Goal: Task Accomplishment & Management: Manage account settings

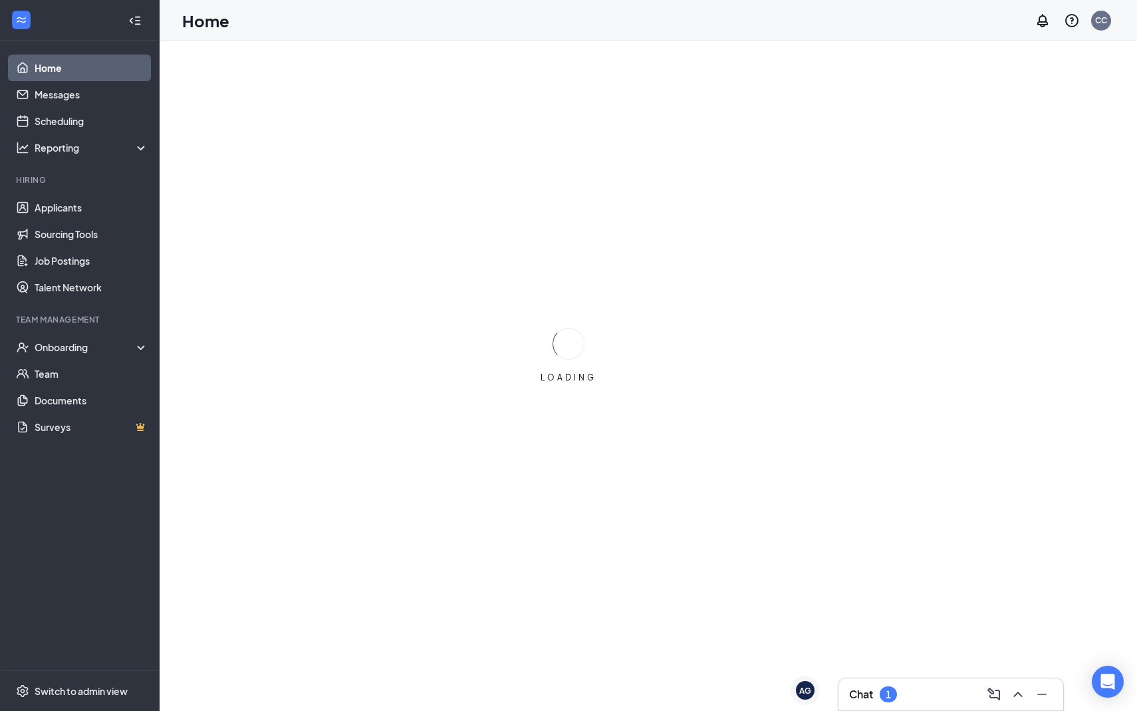
click at [910, 710] on div "Chat 1" at bounding box center [951, 694] width 226 height 33
click at [892, 705] on div "Chat 1" at bounding box center [950, 694] width 225 height 32
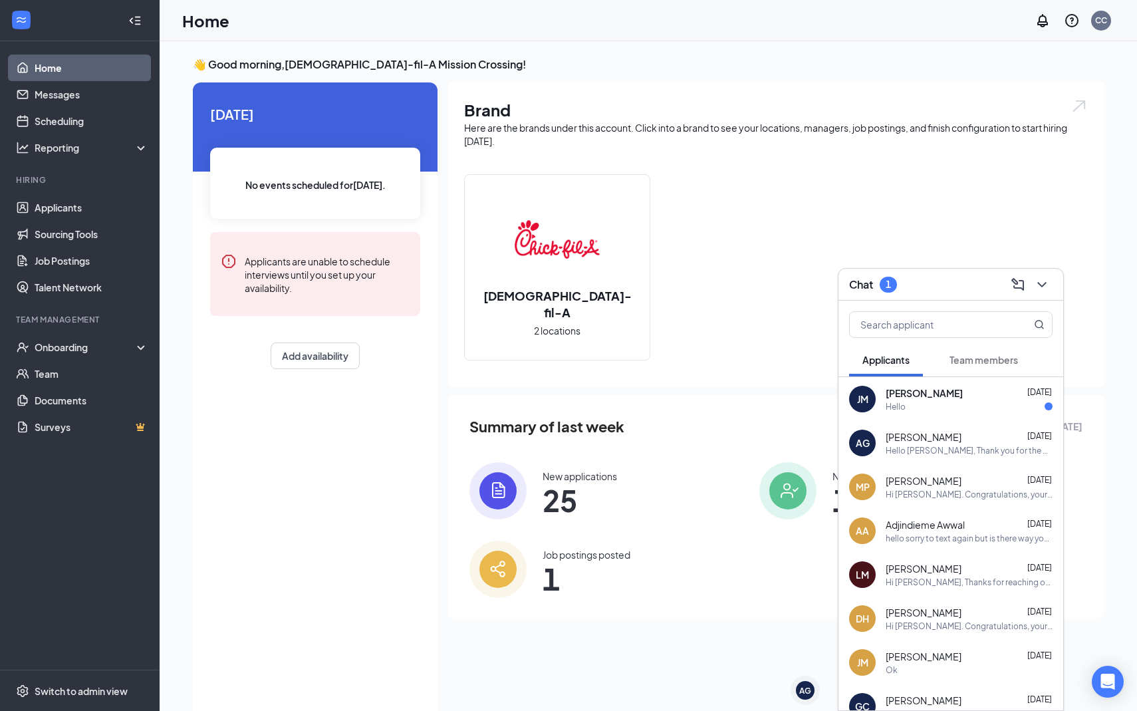
click at [922, 404] on div "Hello" at bounding box center [969, 406] width 167 height 11
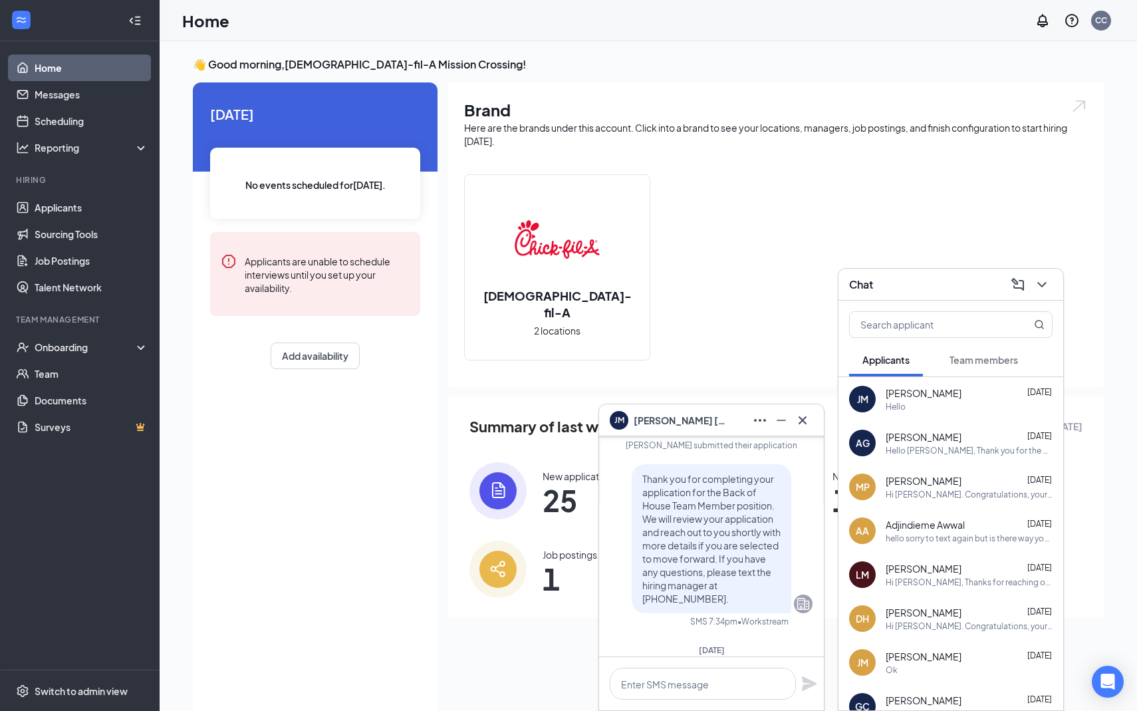
scroll to position [-74, 0]
click at [494, 469] on img at bounding box center [497, 490] width 57 height 57
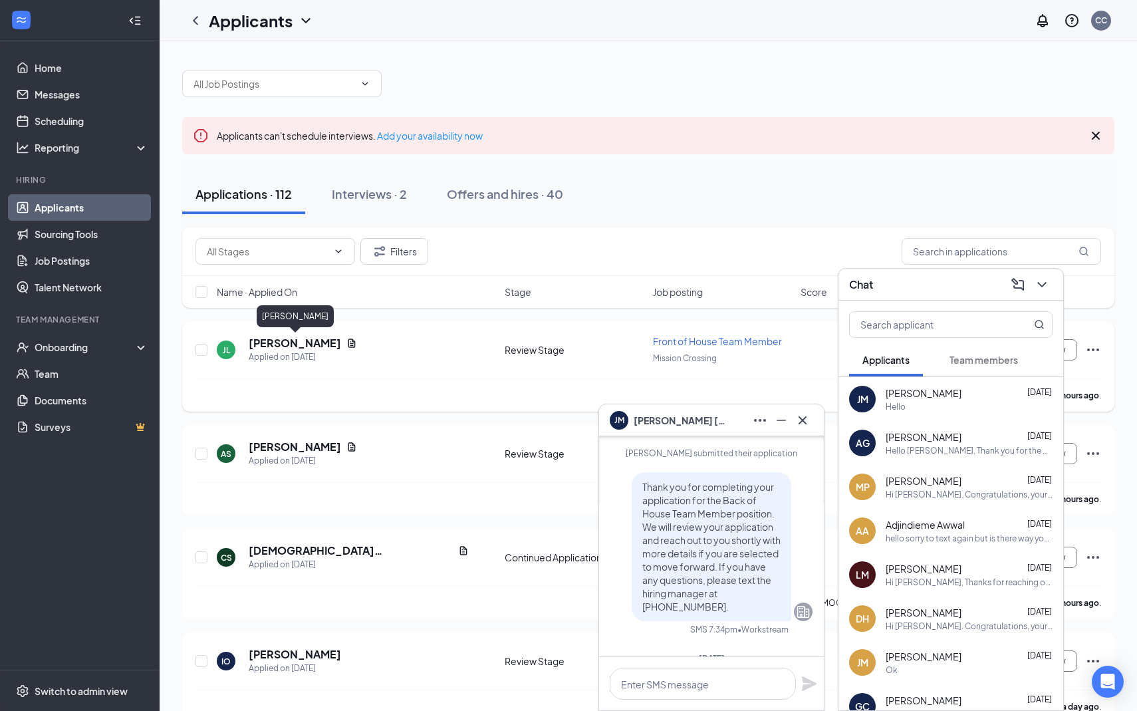
click at [288, 348] on h5 "[PERSON_NAME]" at bounding box center [295, 343] width 92 height 15
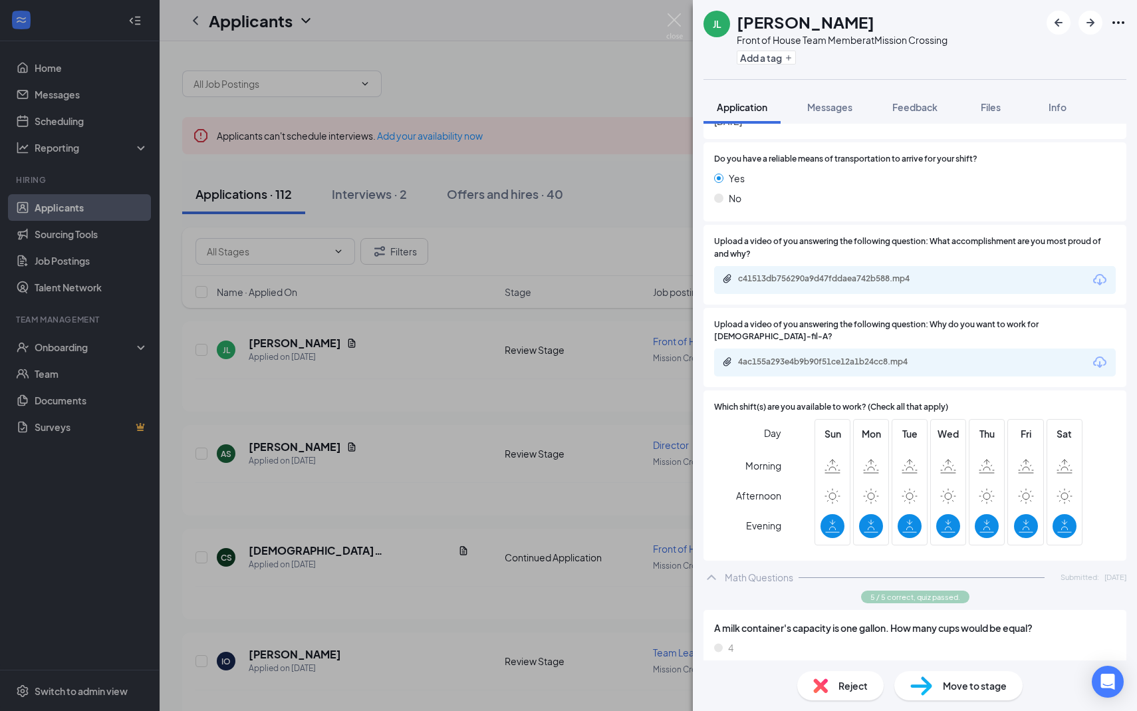
scroll to position [1108, 0]
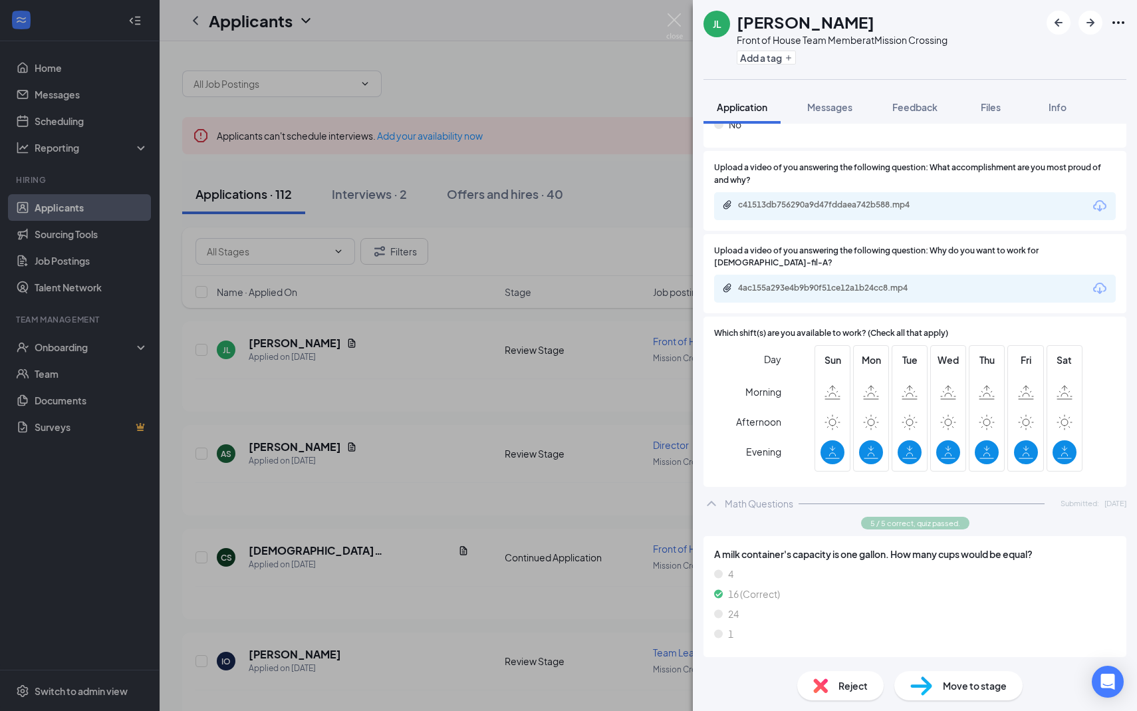
click at [842, 283] on div "4ac155a293e4b9b90f51ce12a1b24cc8.mp4" at bounding box center [831, 288] width 186 height 11
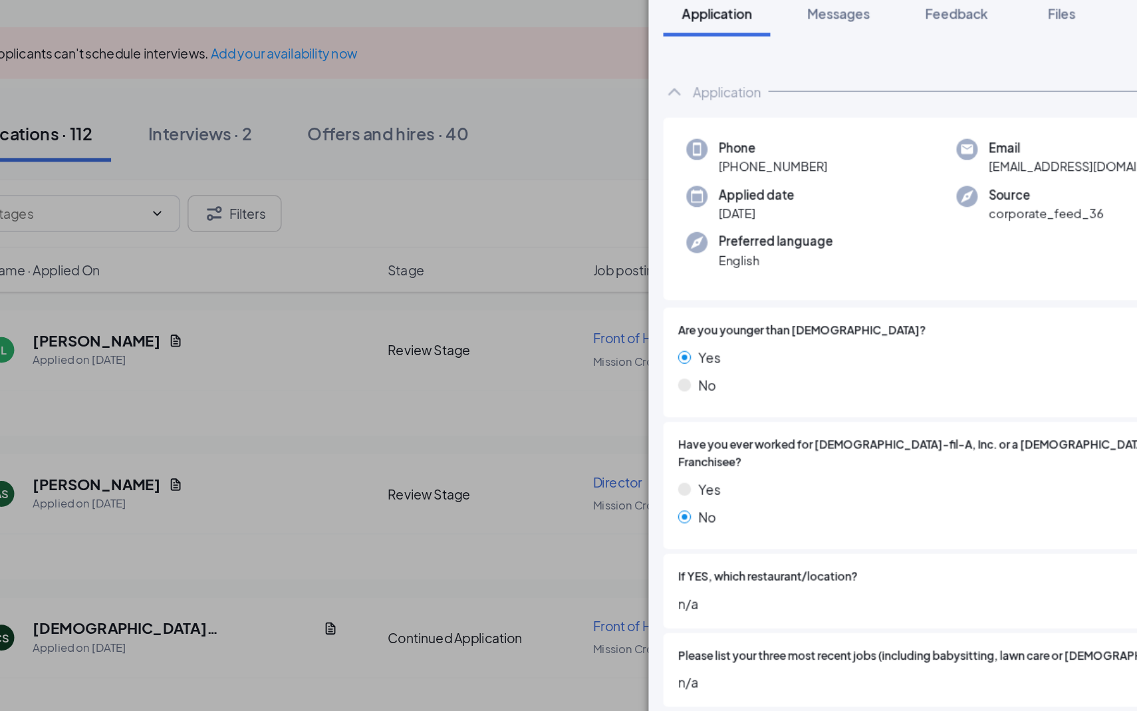
scroll to position [11, 0]
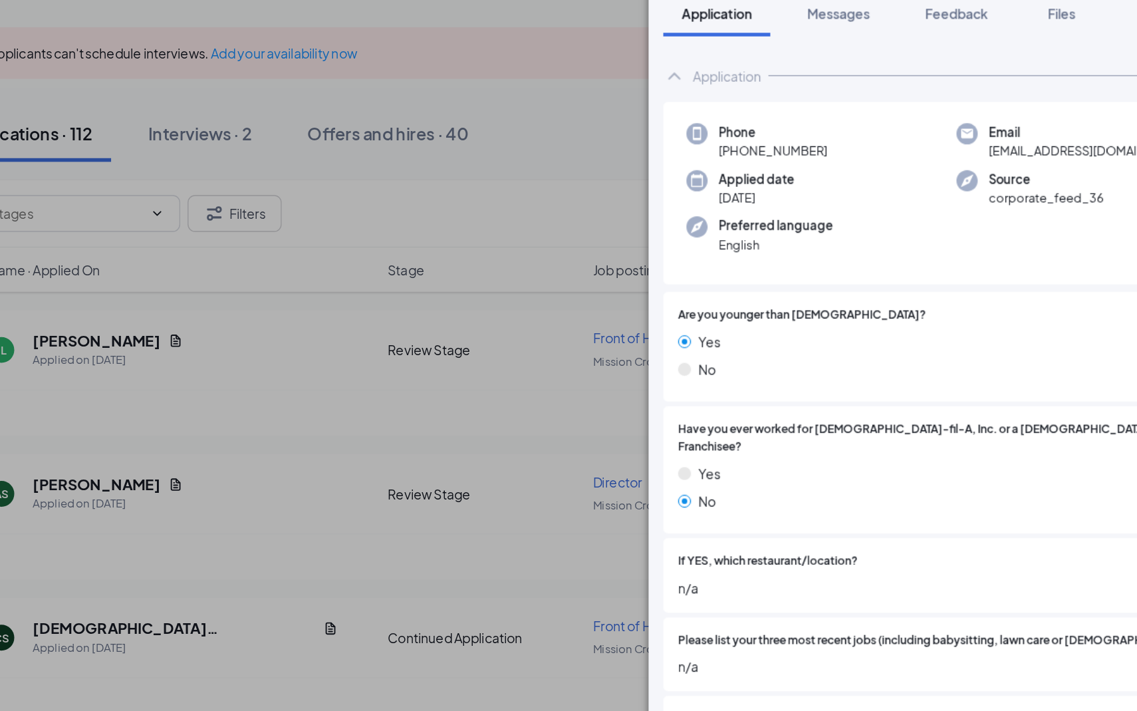
click at [376, 570] on div "[PERSON_NAME] [PERSON_NAME] Front of House Team Member at [GEOGRAPHIC_DATA] Add…" at bounding box center [568, 355] width 1137 height 711
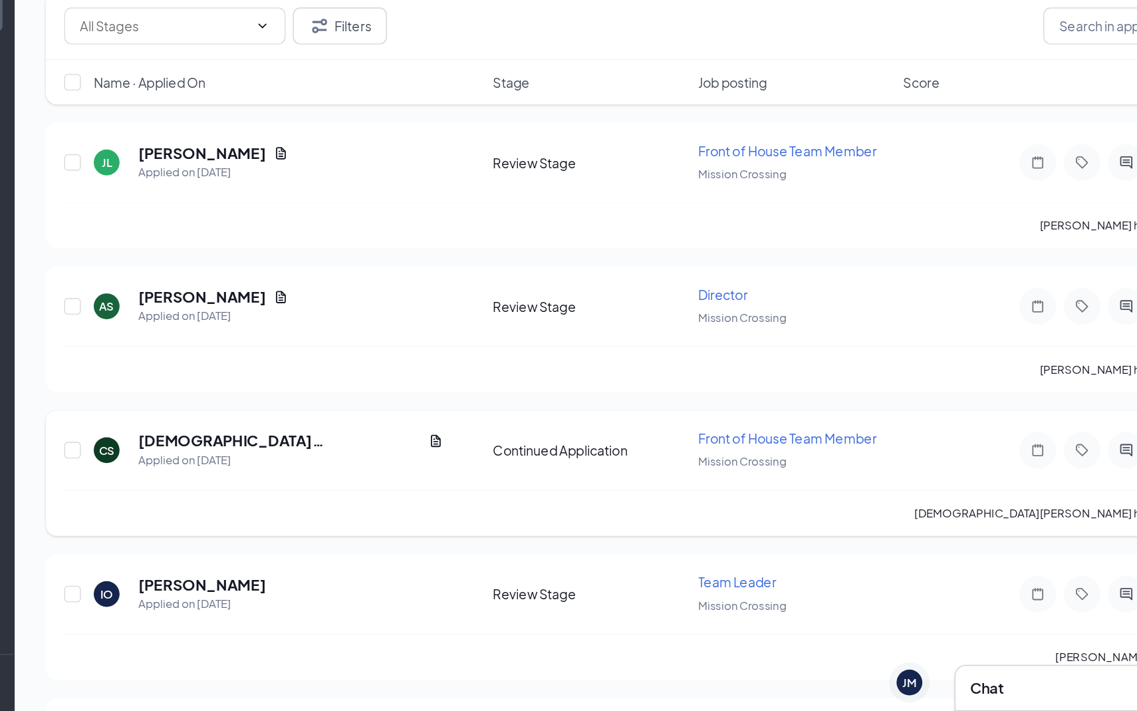
scroll to position [51, 0]
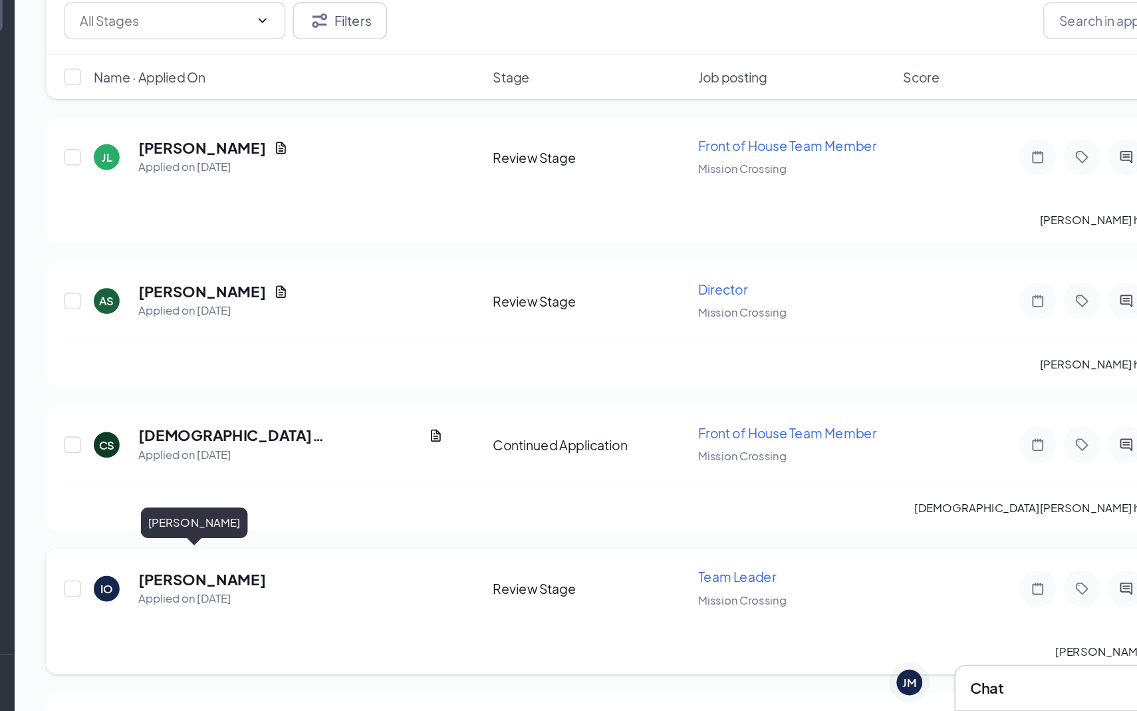
click at [294, 608] on h5 "[PERSON_NAME]" at bounding box center [295, 615] width 92 height 15
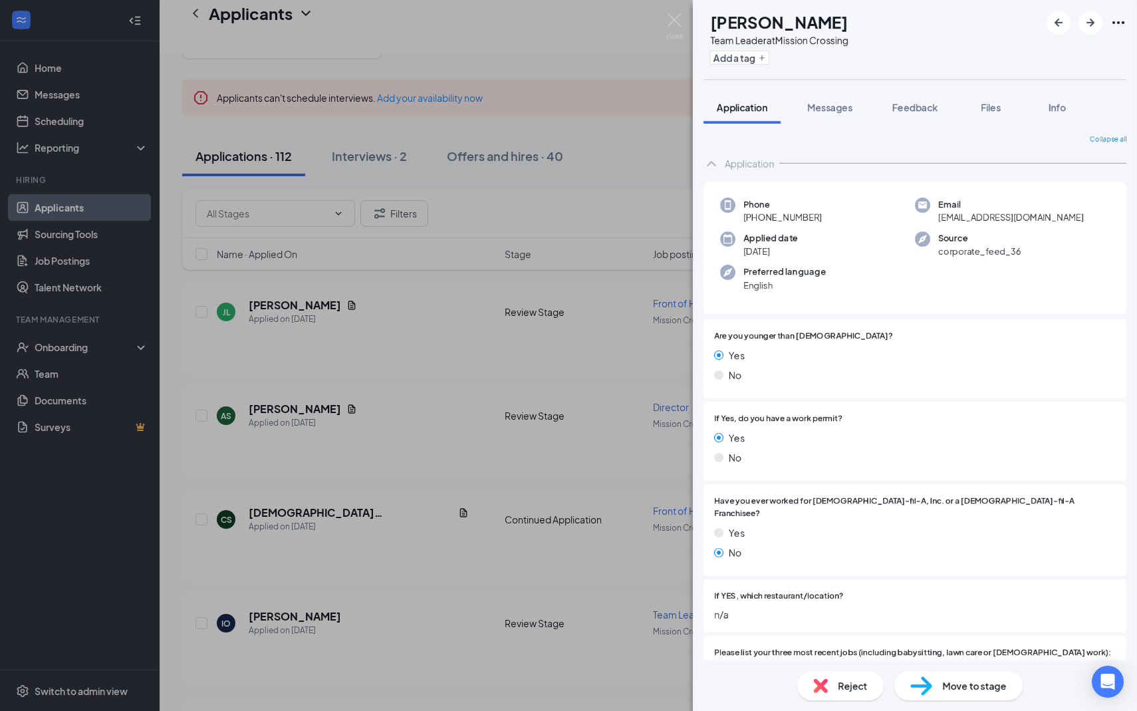
click at [612, 317] on div "IO [PERSON_NAME] Team Leader at [GEOGRAPHIC_DATA] Add a tag Application Message…" at bounding box center [568, 355] width 1137 height 711
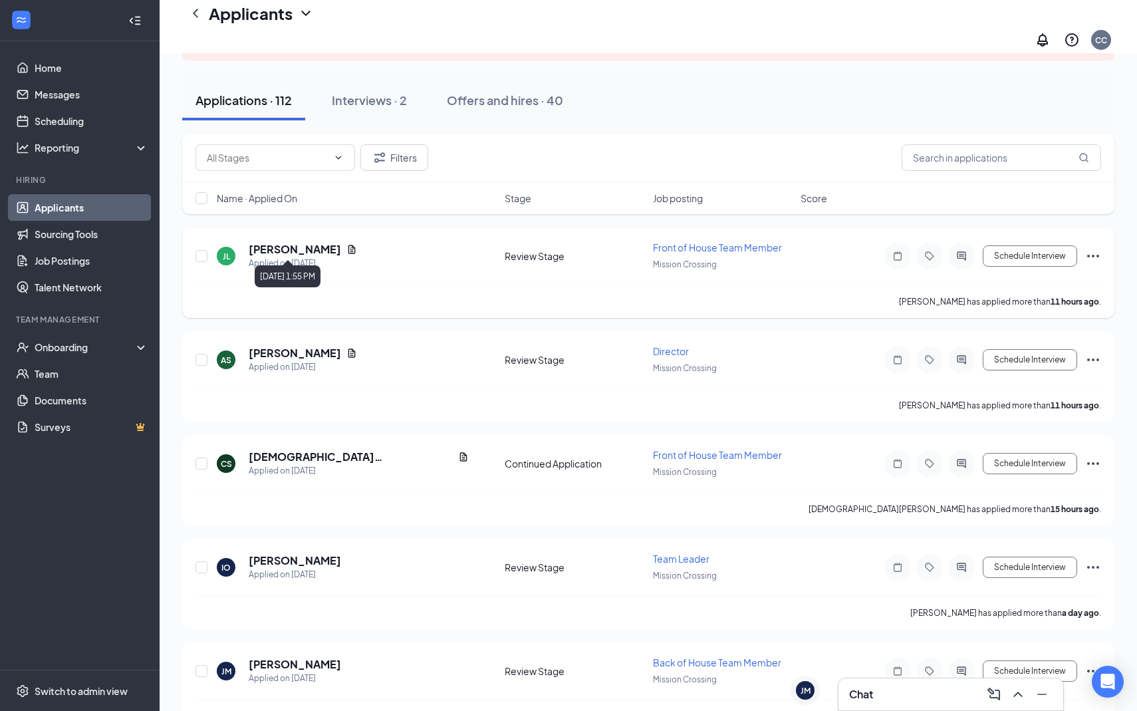
scroll to position [113, 0]
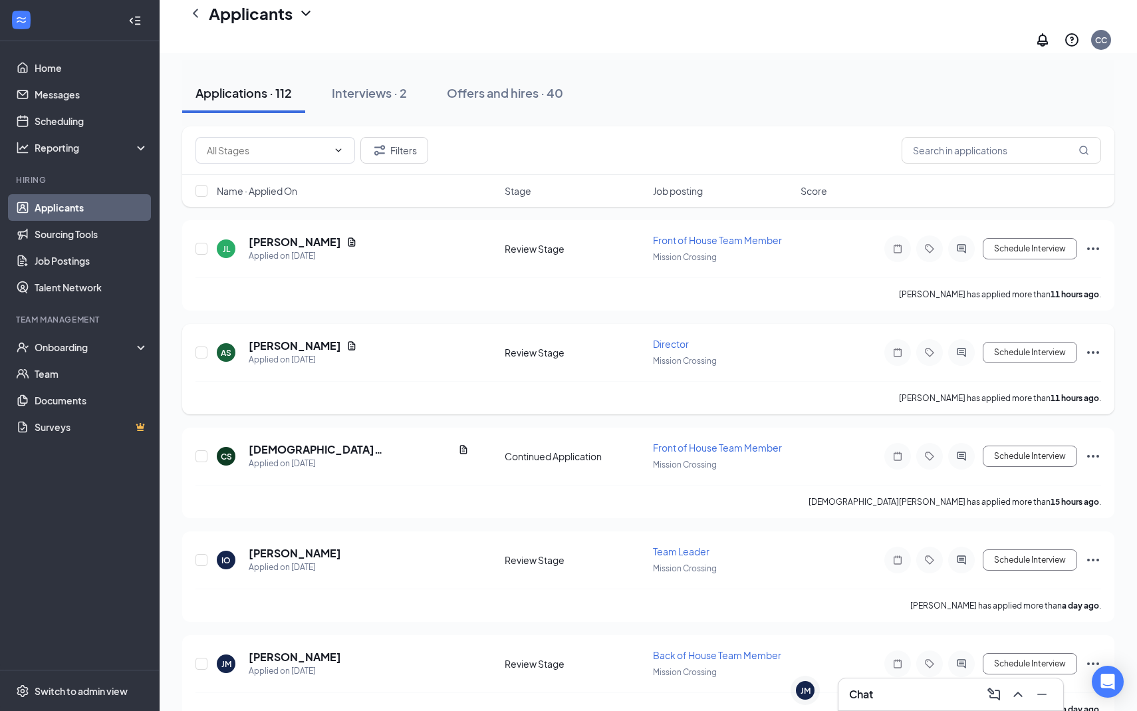
click at [274, 338] on h5 "[PERSON_NAME]" at bounding box center [295, 345] width 92 height 15
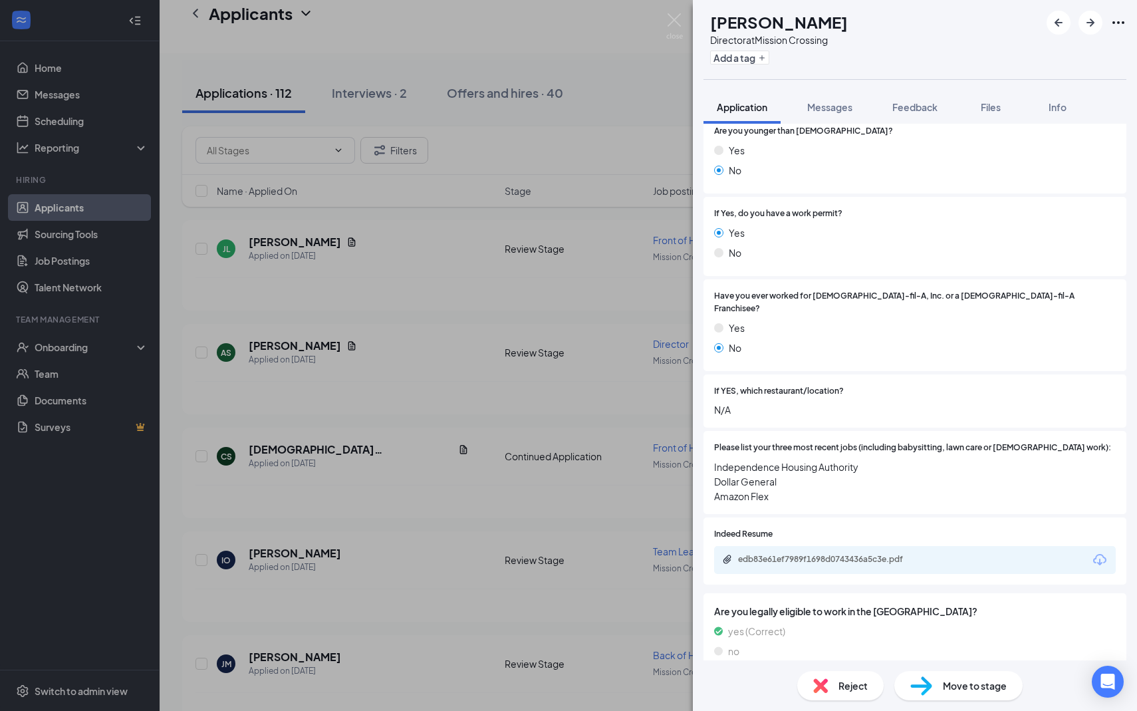
scroll to position [269, 0]
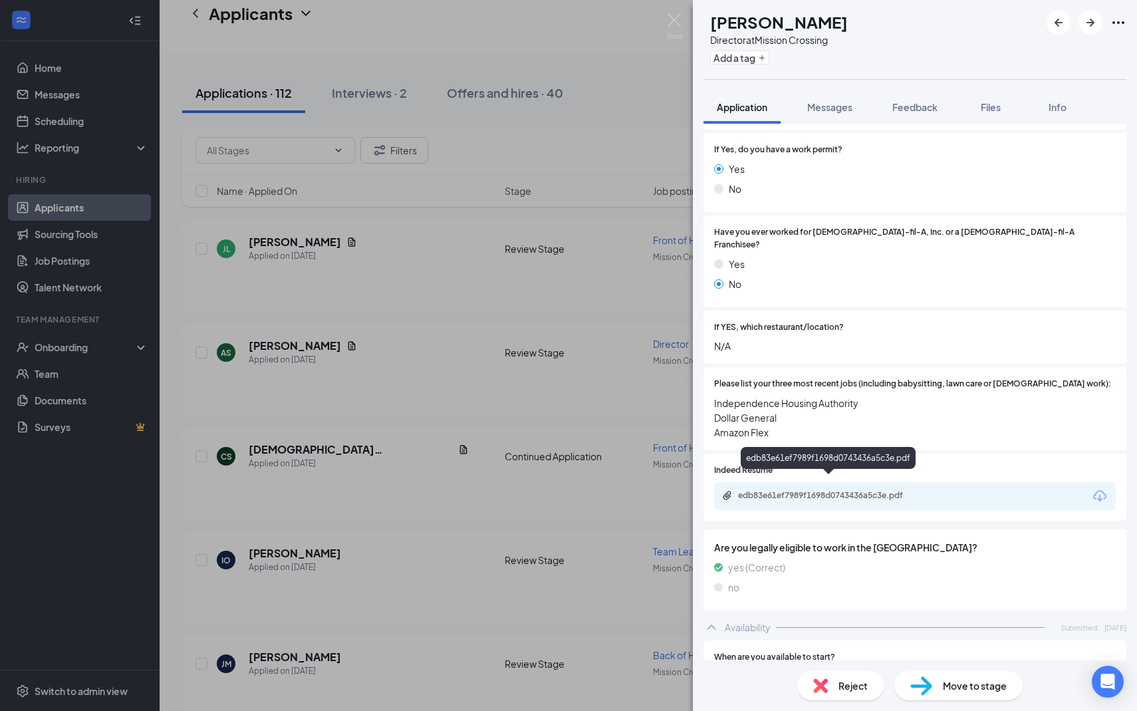
click at [886, 490] on div "edb83e61ef7989f1698d0743436a5c3e.pdf" at bounding box center [829, 496] width 215 height 13
click at [407, 289] on div "AS [PERSON_NAME] Director at [GEOGRAPHIC_DATA] Add a tag Application Messages F…" at bounding box center [568, 355] width 1137 height 711
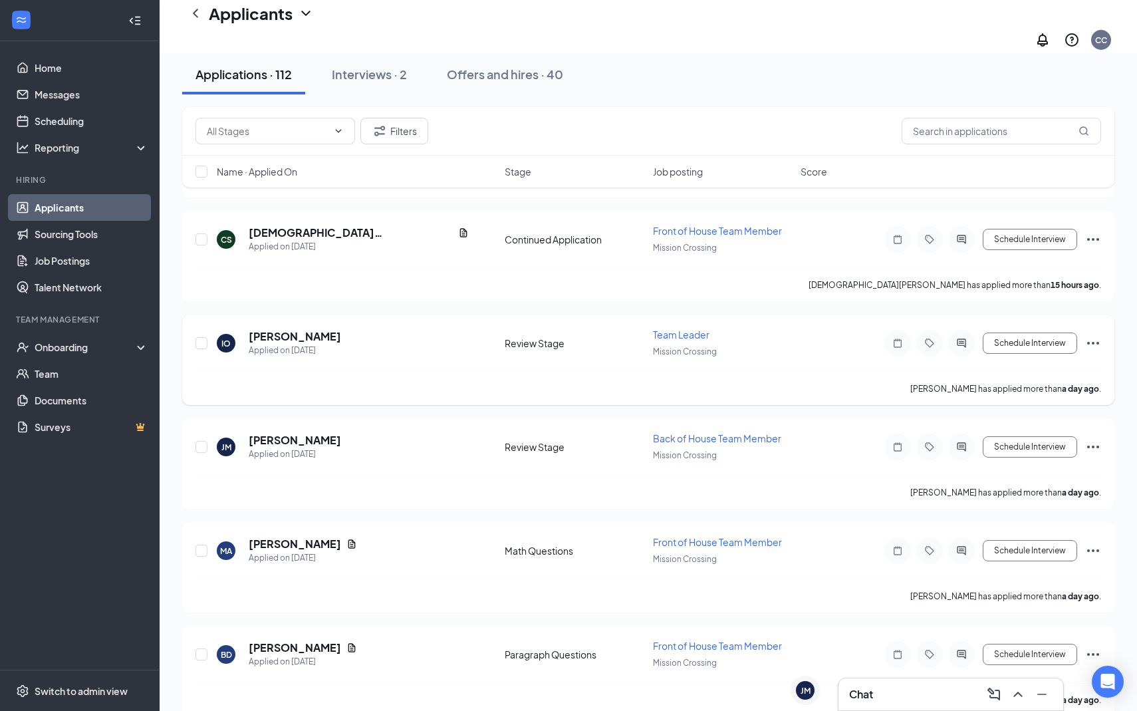
scroll to position [333, 0]
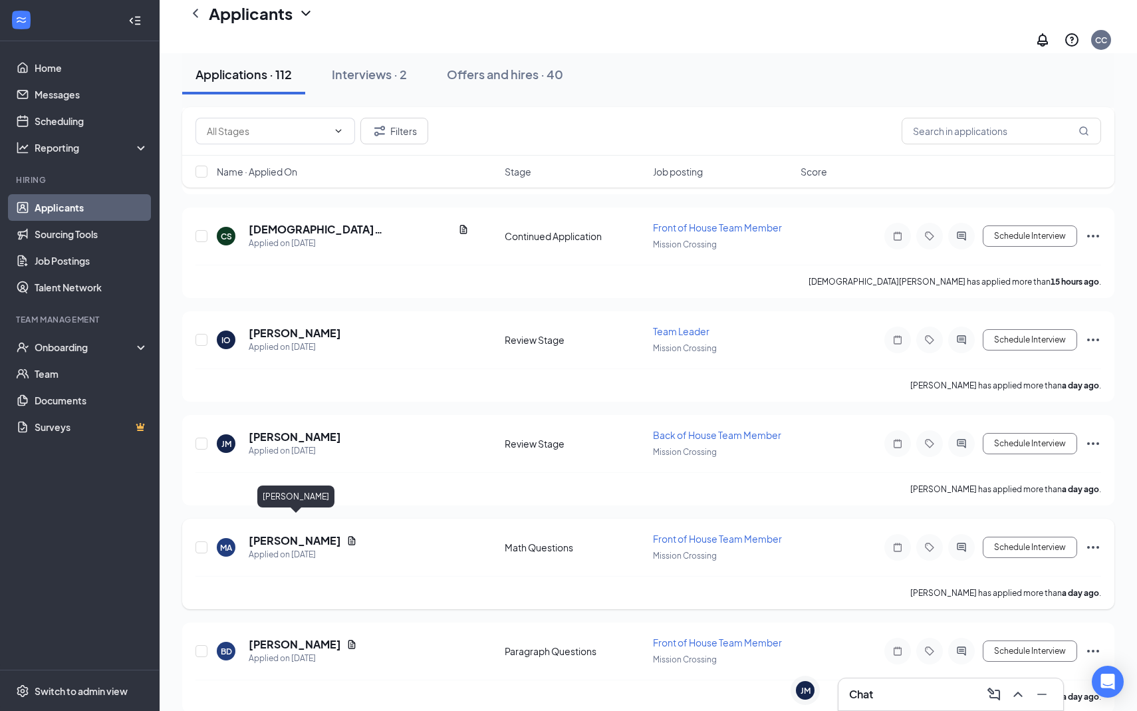
click at [314, 533] on h5 "[PERSON_NAME]" at bounding box center [295, 540] width 92 height 15
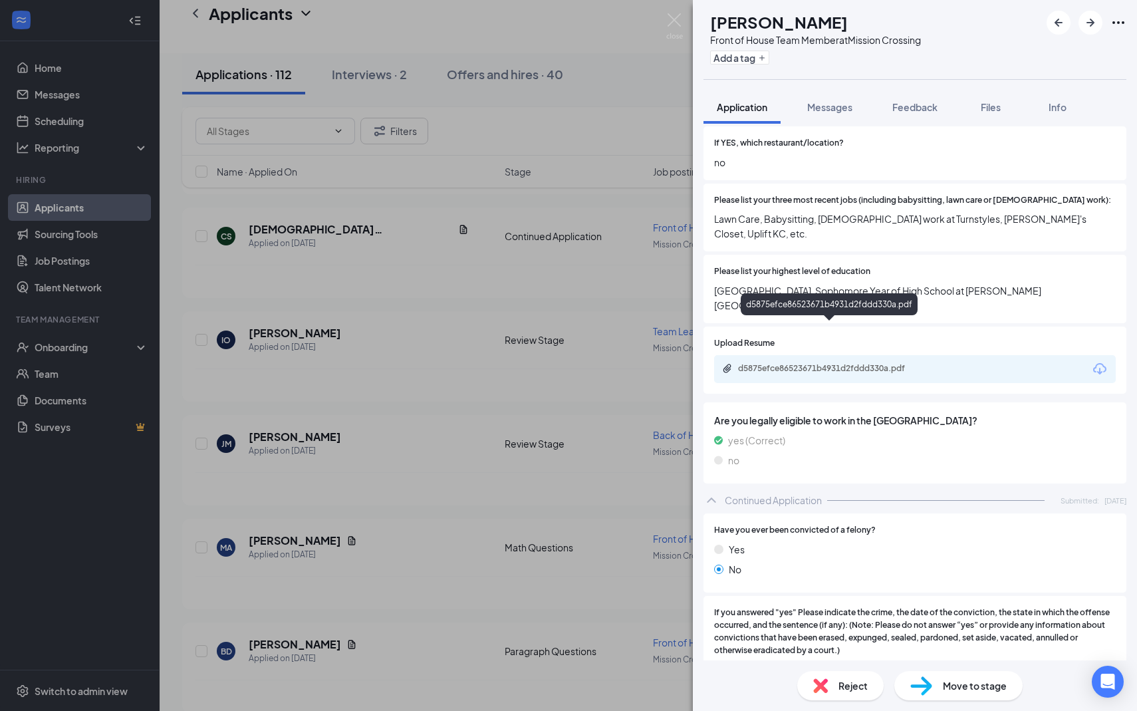
scroll to position [372, 0]
click at [532, 354] on div "MA [PERSON_NAME] Front of House Team Member at [GEOGRAPHIC_DATA] Add a tag Appl…" at bounding box center [568, 355] width 1137 height 711
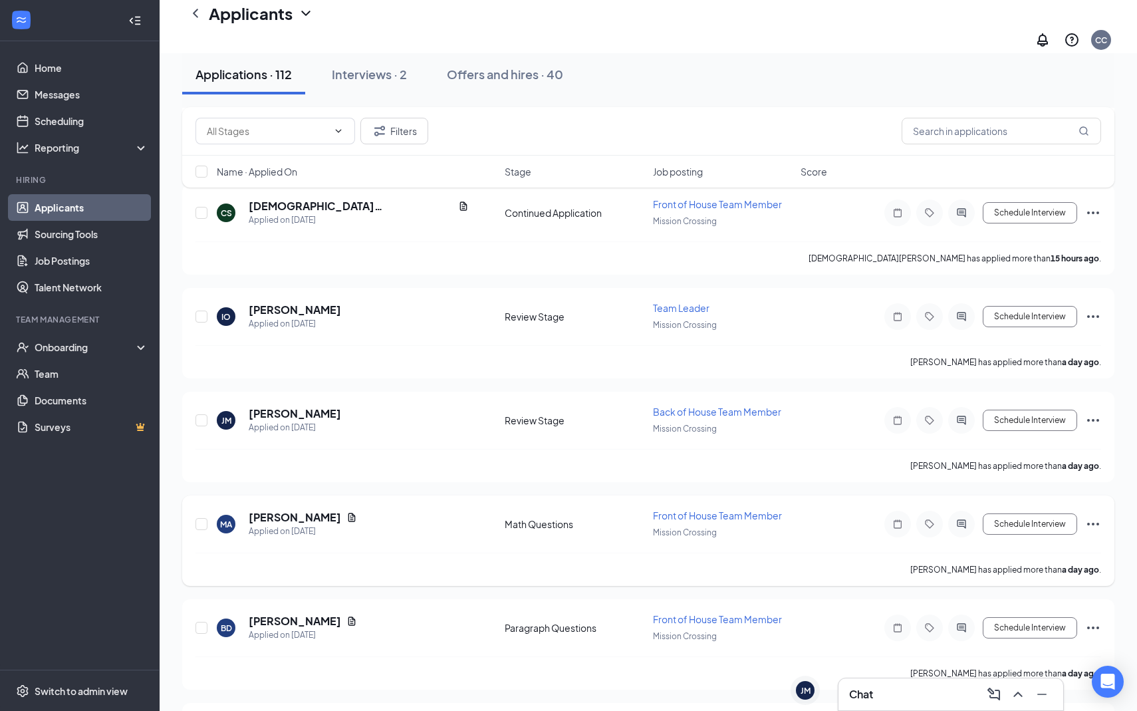
scroll to position [364, 0]
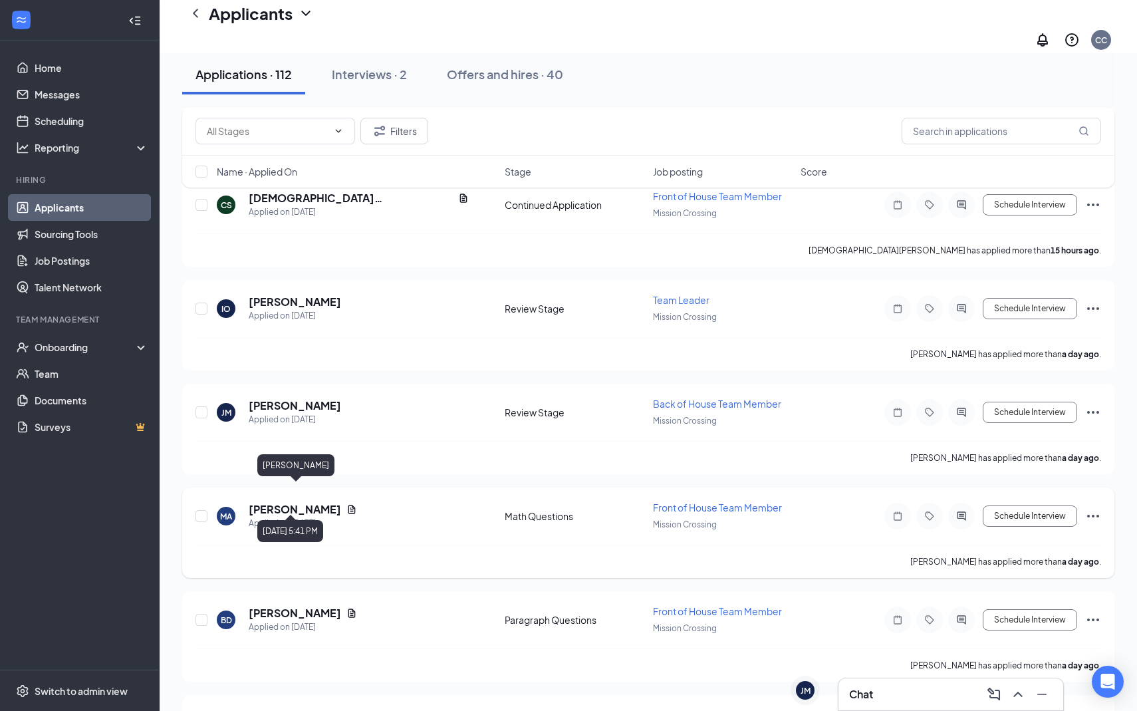
click at [316, 502] on h5 "[PERSON_NAME]" at bounding box center [295, 509] width 92 height 15
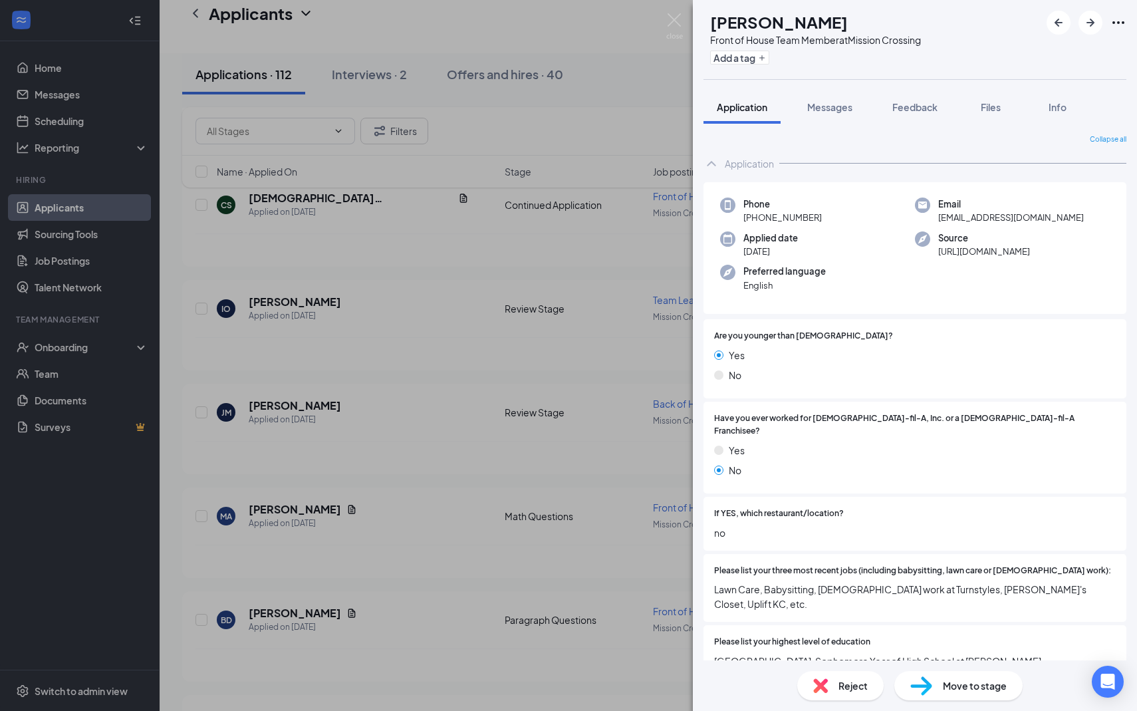
click at [429, 595] on div "MA [PERSON_NAME] Front of House Team Member at [GEOGRAPHIC_DATA] Add a tag Appl…" at bounding box center [568, 355] width 1137 height 711
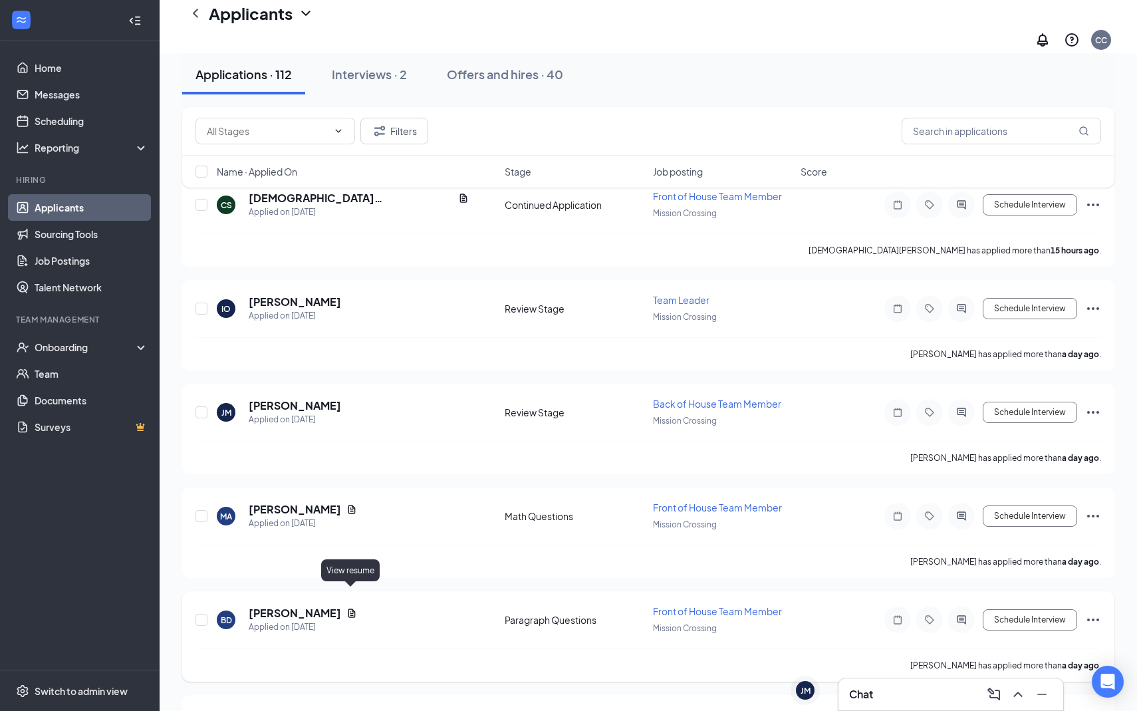
click at [314, 606] on h5 "[PERSON_NAME]" at bounding box center [295, 613] width 92 height 15
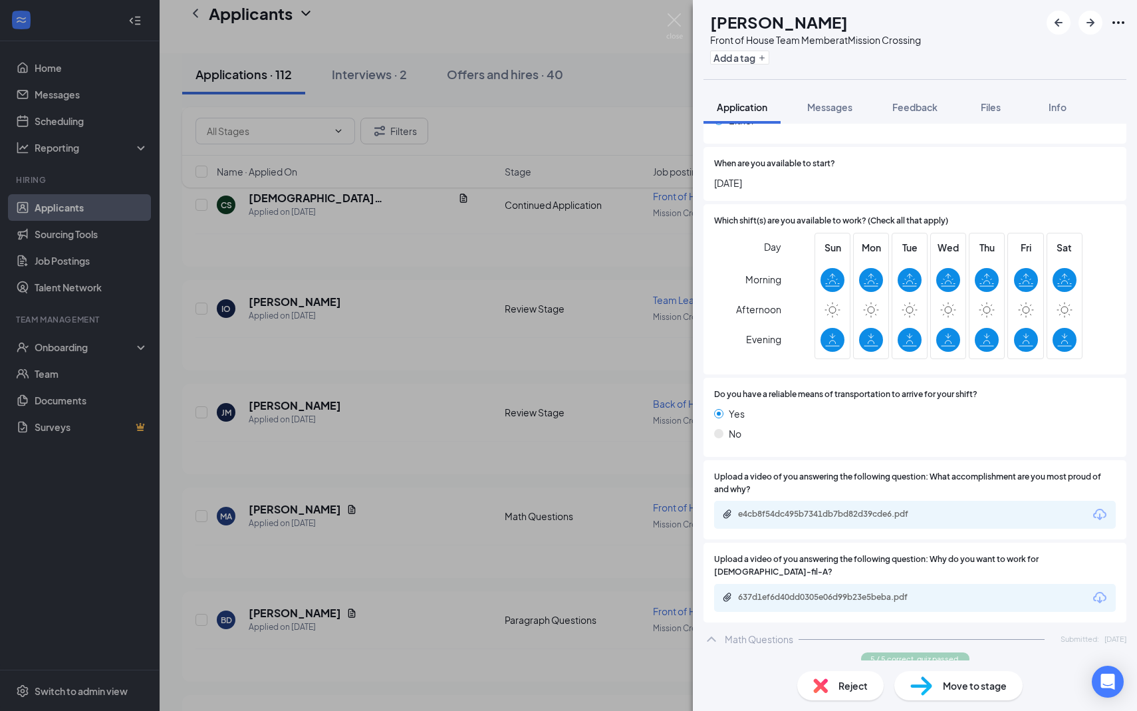
scroll to position [1099, 0]
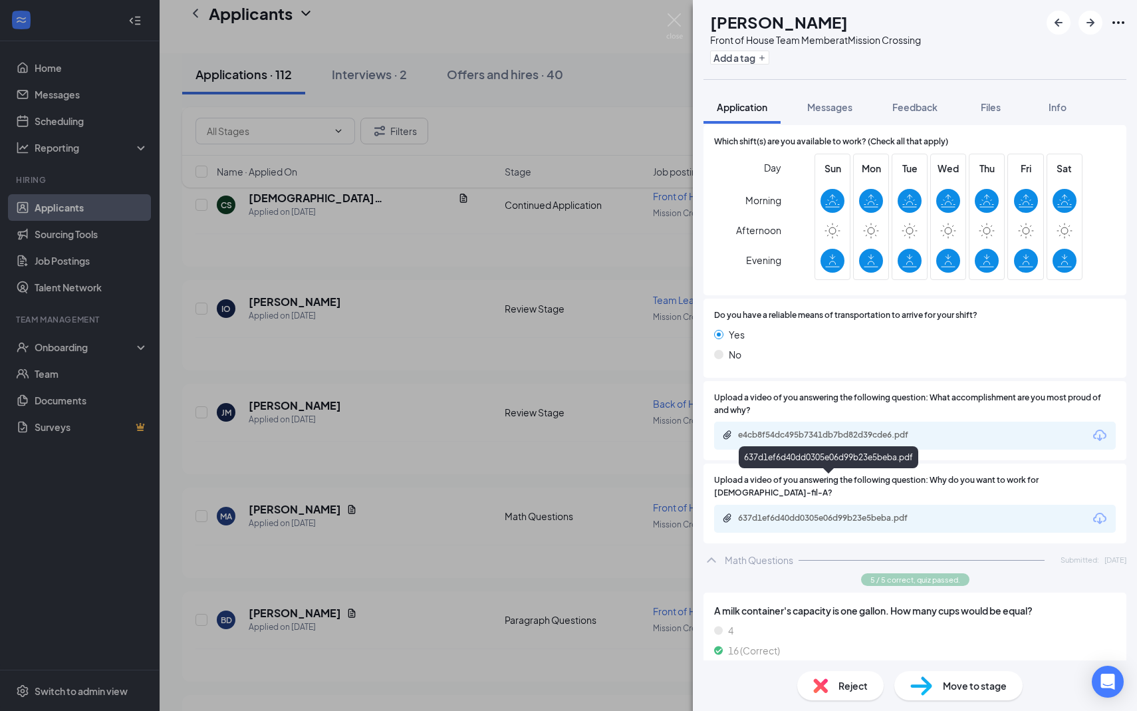
click at [844, 513] on div "637d1ef6d40dd0305e06d99b23e5beba.pdf" at bounding box center [829, 519] width 215 height 13
click at [480, 392] on div "BD [PERSON_NAME] Front of House Team Member at [GEOGRAPHIC_DATA] Add a tag Appl…" at bounding box center [568, 355] width 1137 height 711
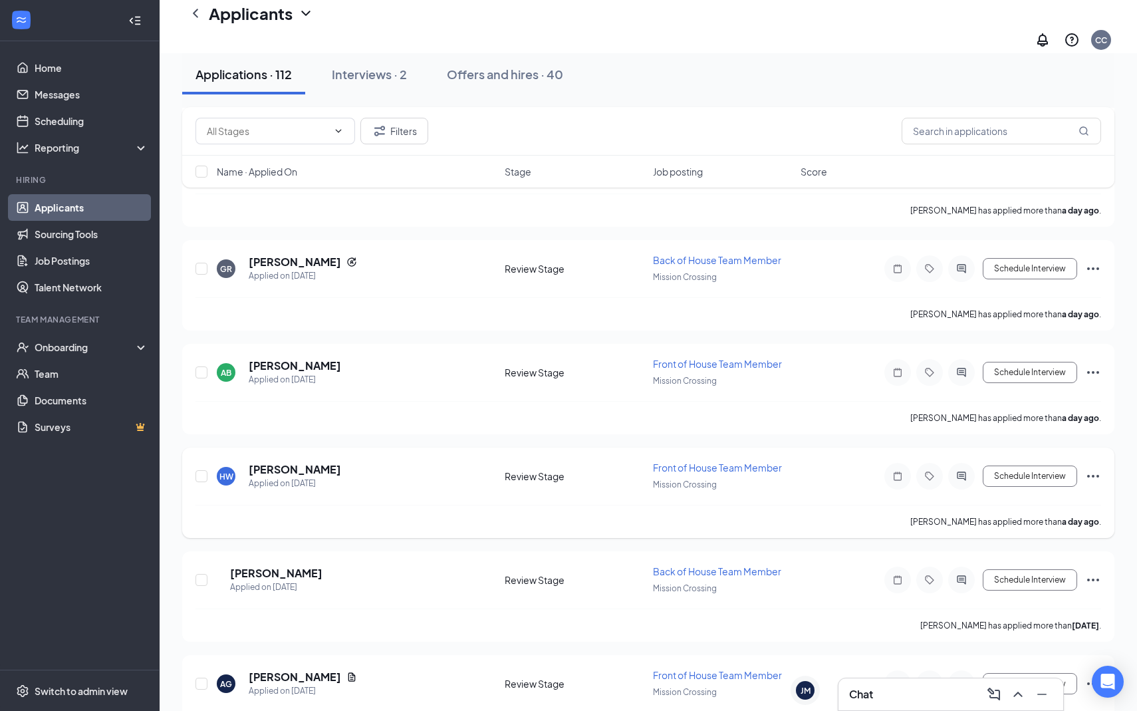
scroll to position [830, 0]
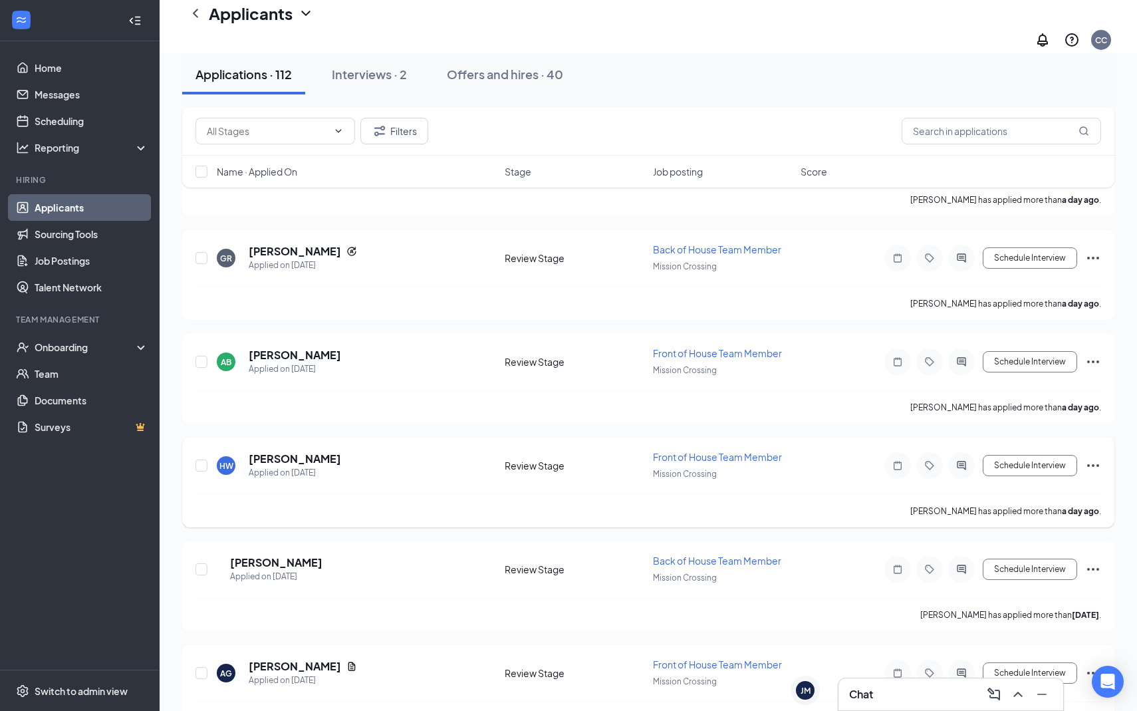
click at [445, 469] on div "[PERSON_NAME] Applied on [DATE] Review Stage Front of House Team Member Mission…" at bounding box center [648, 472] width 906 height 44
click at [269, 451] on h5 "[PERSON_NAME]" at bounding box center [295, 458] width 92 height 15
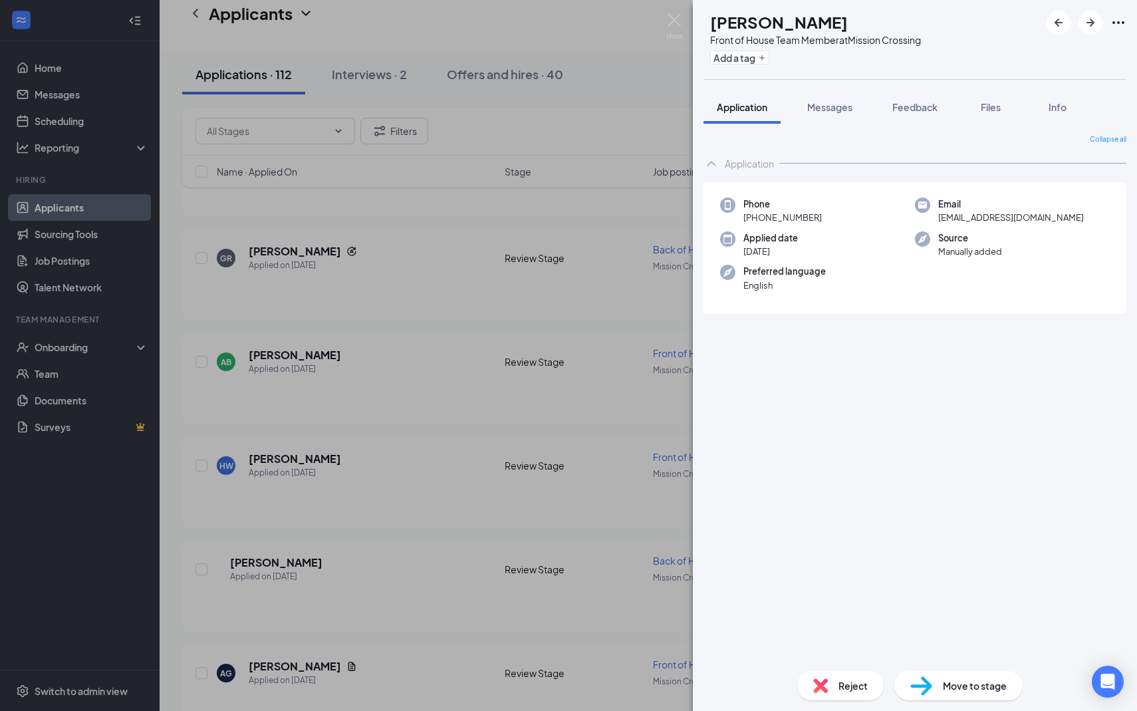
click at [841, 124] on div "Collapse all Application Phone [PHONE_NUMBER] Email [EMAIL_ADDRESS][DOMAIN_NAME…" at bounding box center [915, 392] width 444 height 537
click at [830, 106] on span "Messages" at bounding box center [829, 107] width 45 height 12
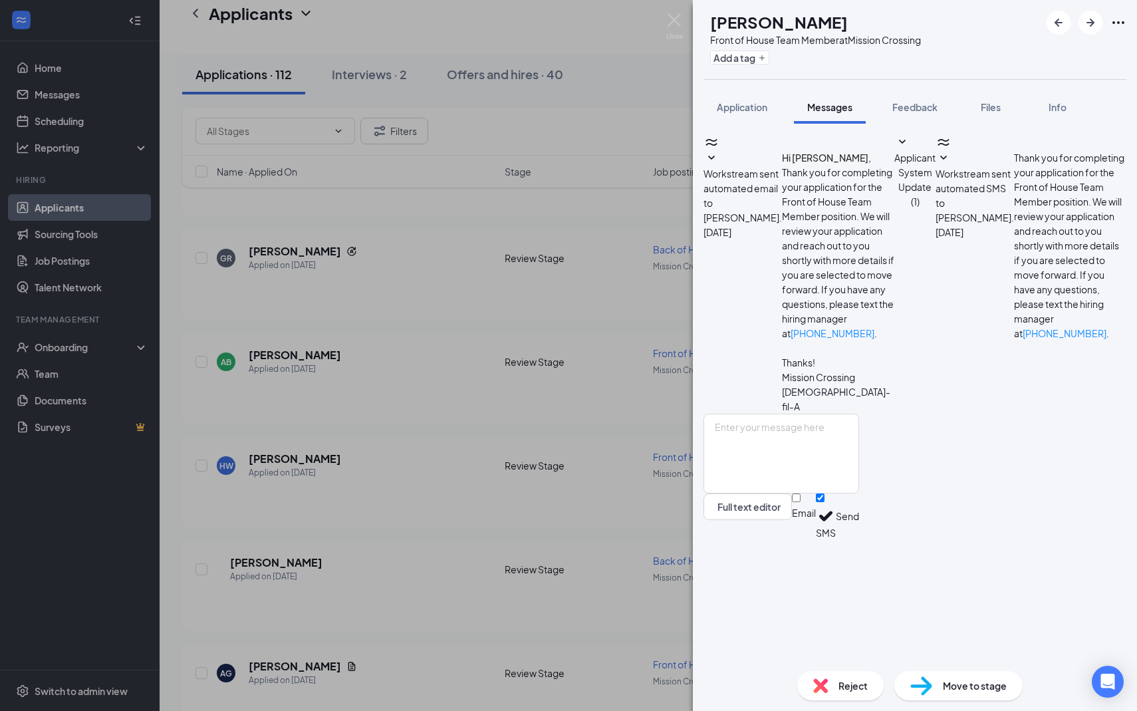
click at [935, 290] on div "Workstream sent automated SMS to [PERSON_NAME]. [DATE] Thank you for completing…" at bounding box center [1030, 273] width 191 height 279
click at [935, 223] on span "Workstream sent automated SMS to [PERSON_NAME]." at bounding box center [974, 196] width 78 height 56
click at [846, 96] on button "Messages" at bounding box center [830, 106] width 72 height 33
click at [782, 168] on span "Workstream sent automated email to [PERSON_NAME]." at bounding box center [742, 196] width 78 height 56
click at [846, 127] on div "Workstream sent automated email to [PERSON_NAME]. [DATE] Hi [PERSON_NAME], Than…" at bounding box center [915, 392] width 444 height 537
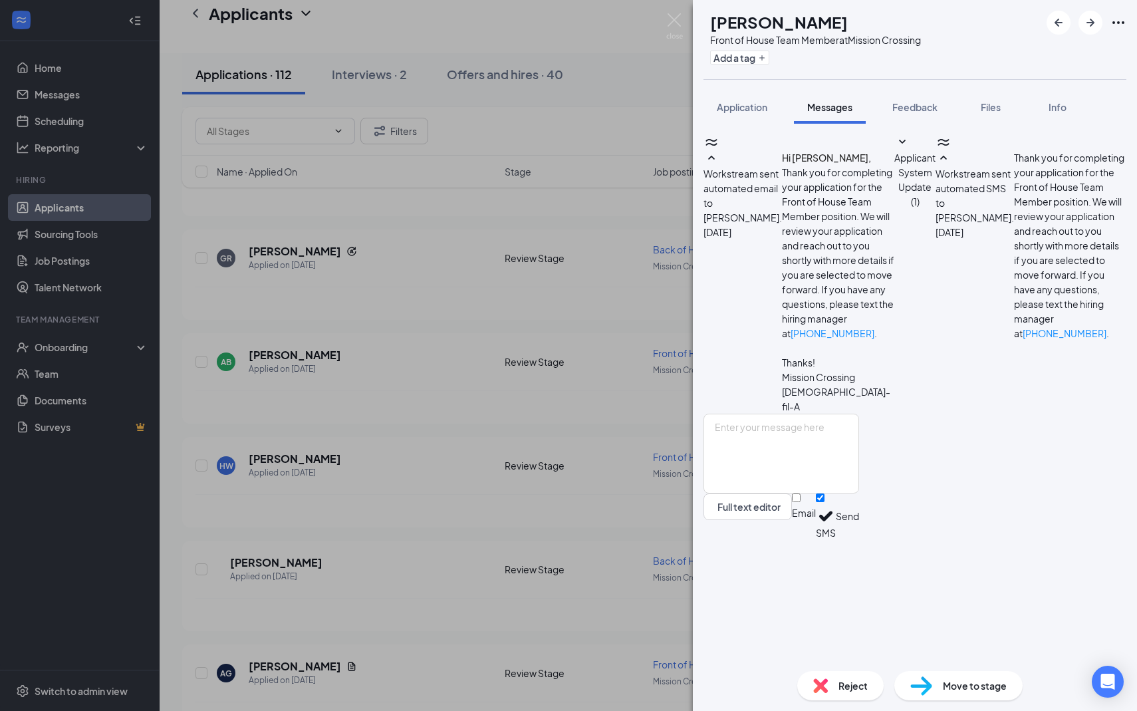
click at [681, 277] on div "[PERSON_NAME] Front of House Team Member at [GEOGRAPHIC_DATA] Add a tag Applica…" at bounding box center [568, 355] width 1137 height 711
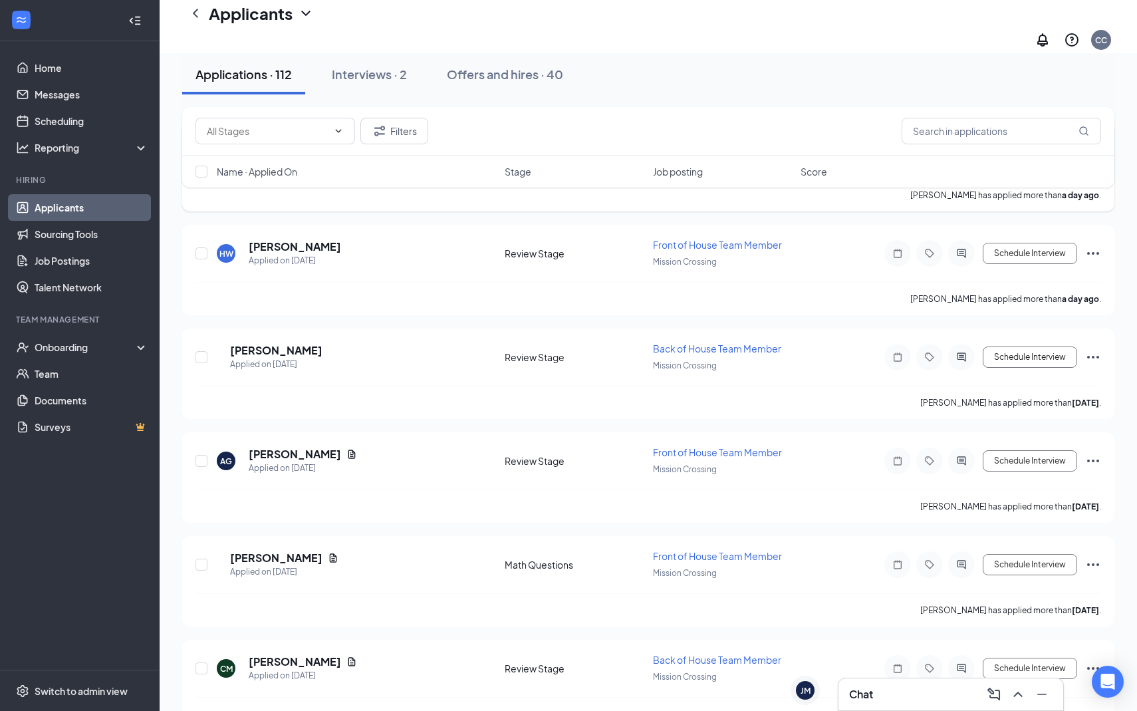
scroll to position [1163, 0]
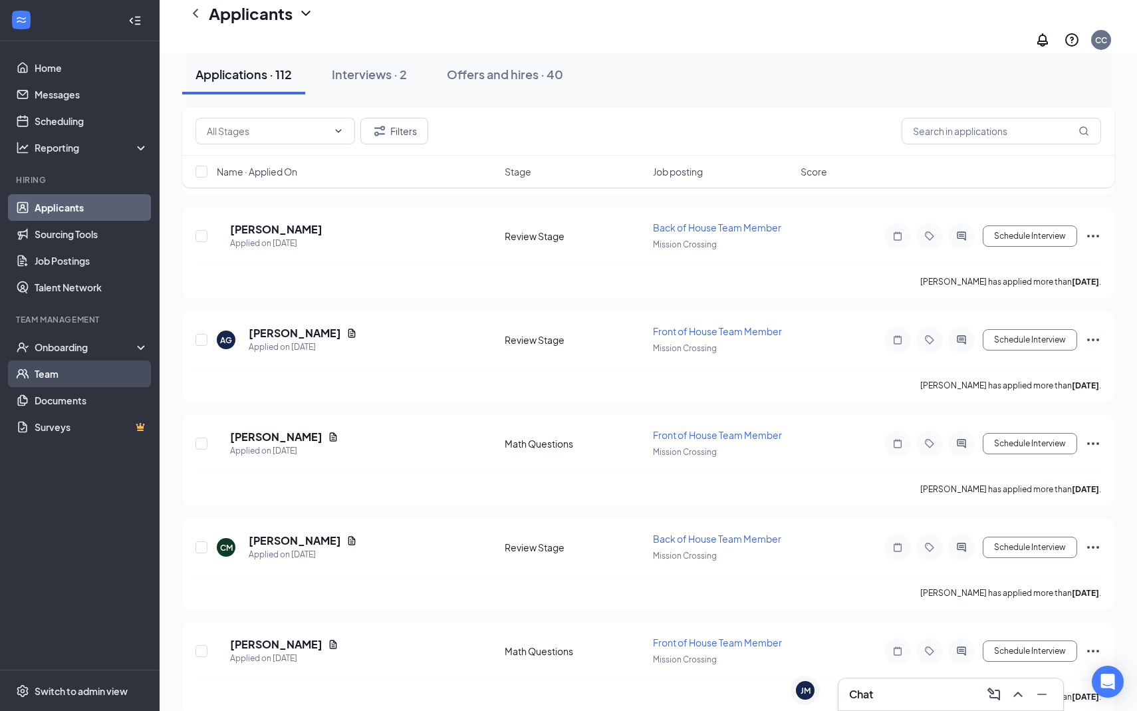
click at [90, 370] on link "Team" at bounding box center [92, 373] width 114 height 27
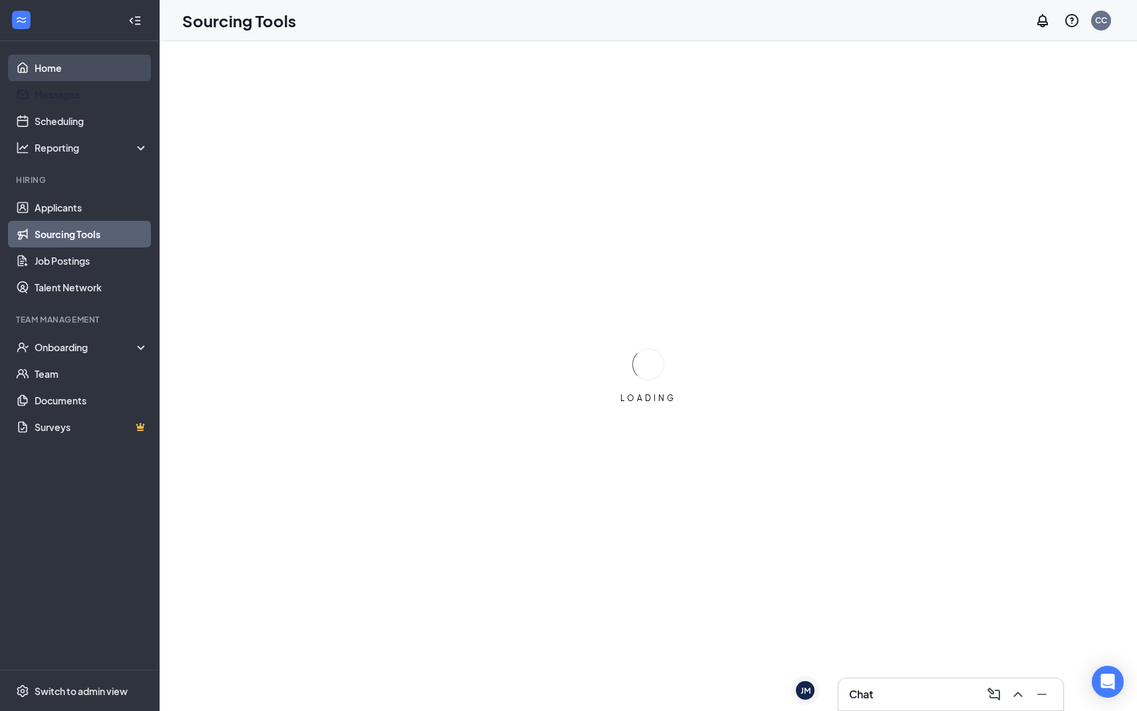
click at [113, 78] on link "Home" at bounding box center [92, 68] width 114 height 27
